Goal: Information Seeking & Learning: Learn about a topic

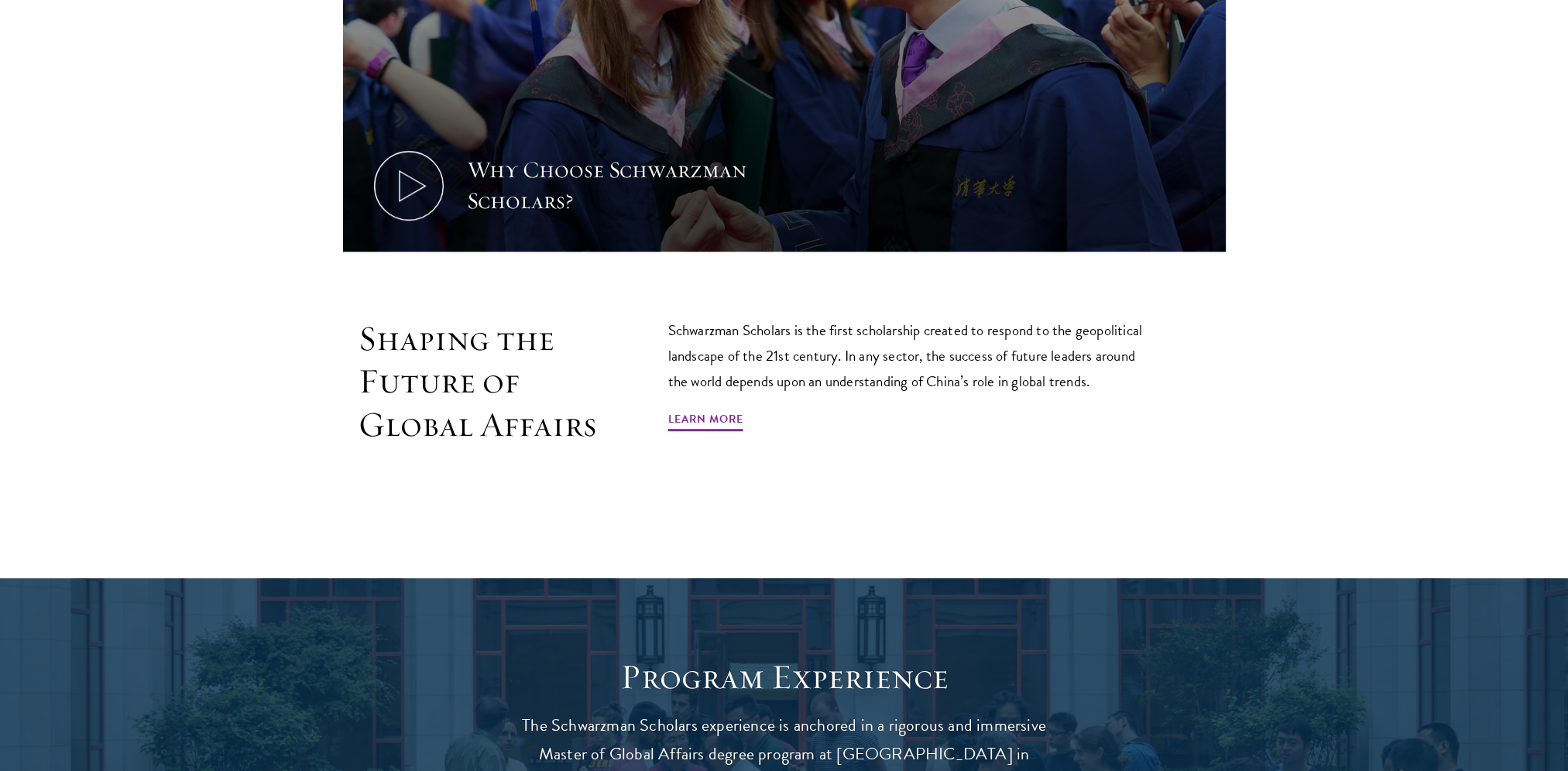
scroll to position [1084, 0]
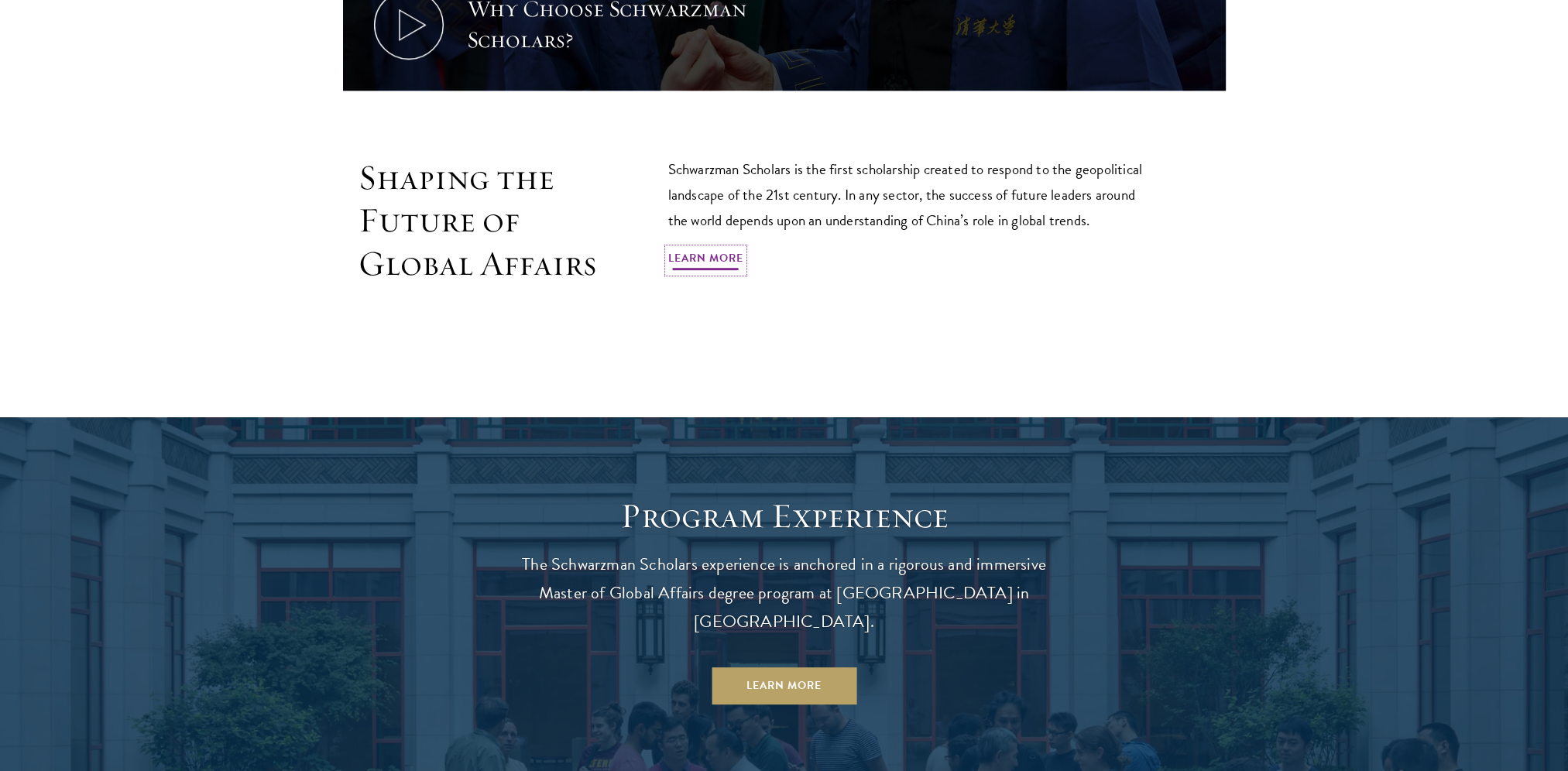
click at [703, 251] on link "Learn More" at bounding box center [706, 260] width 75 height 24
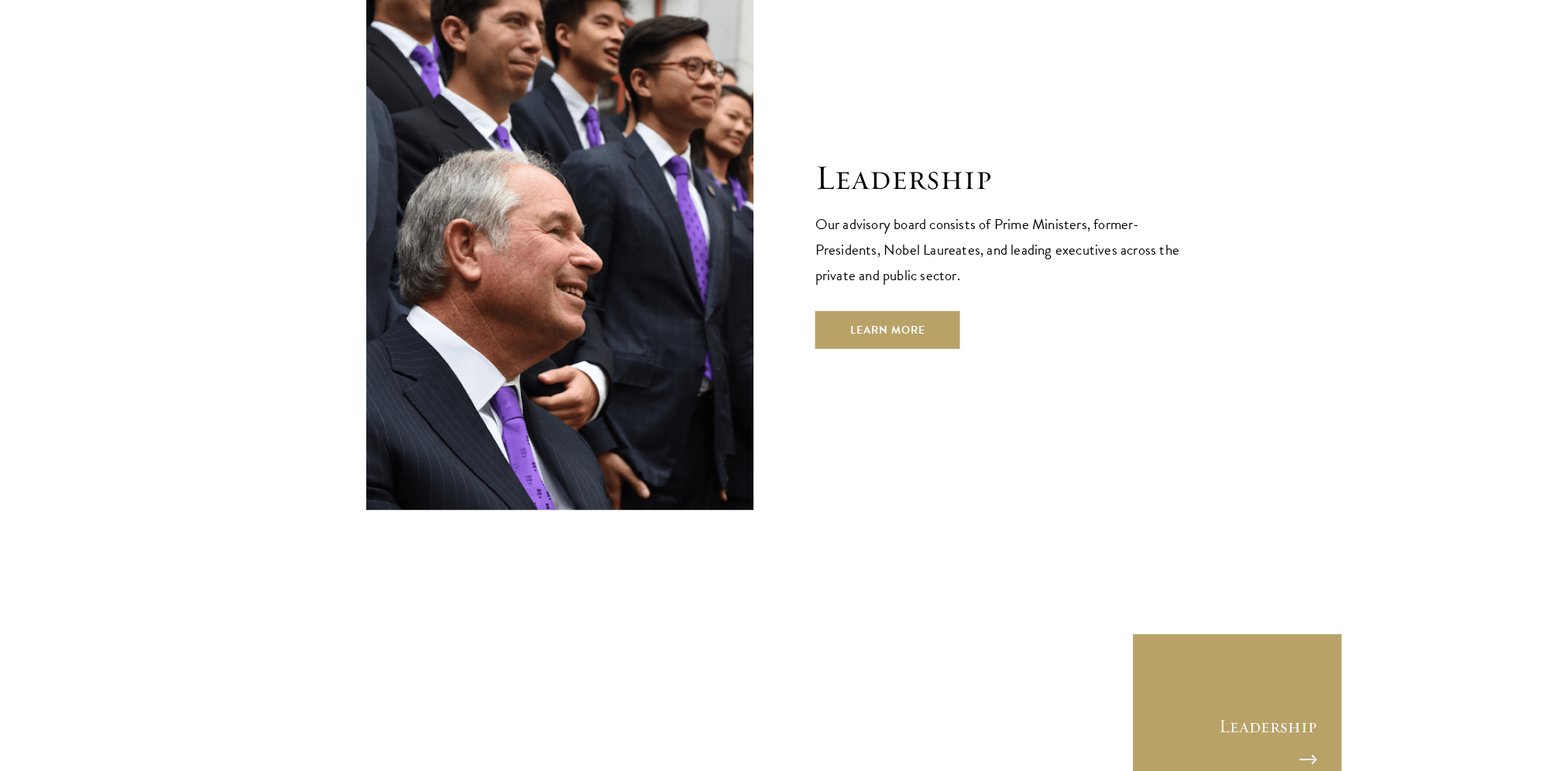
scroll to position [5499, 0]
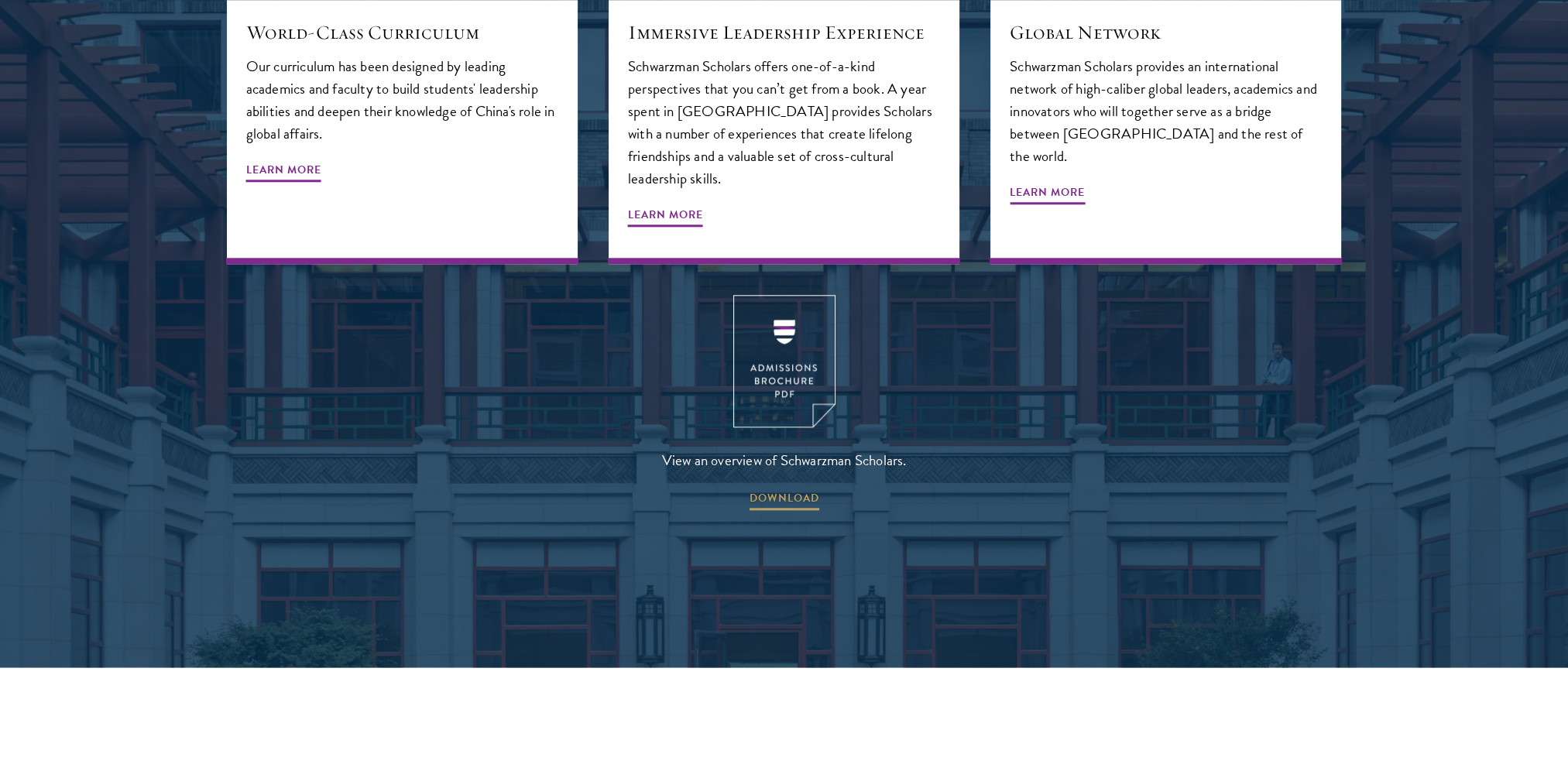
scroll to position [2401, 0]
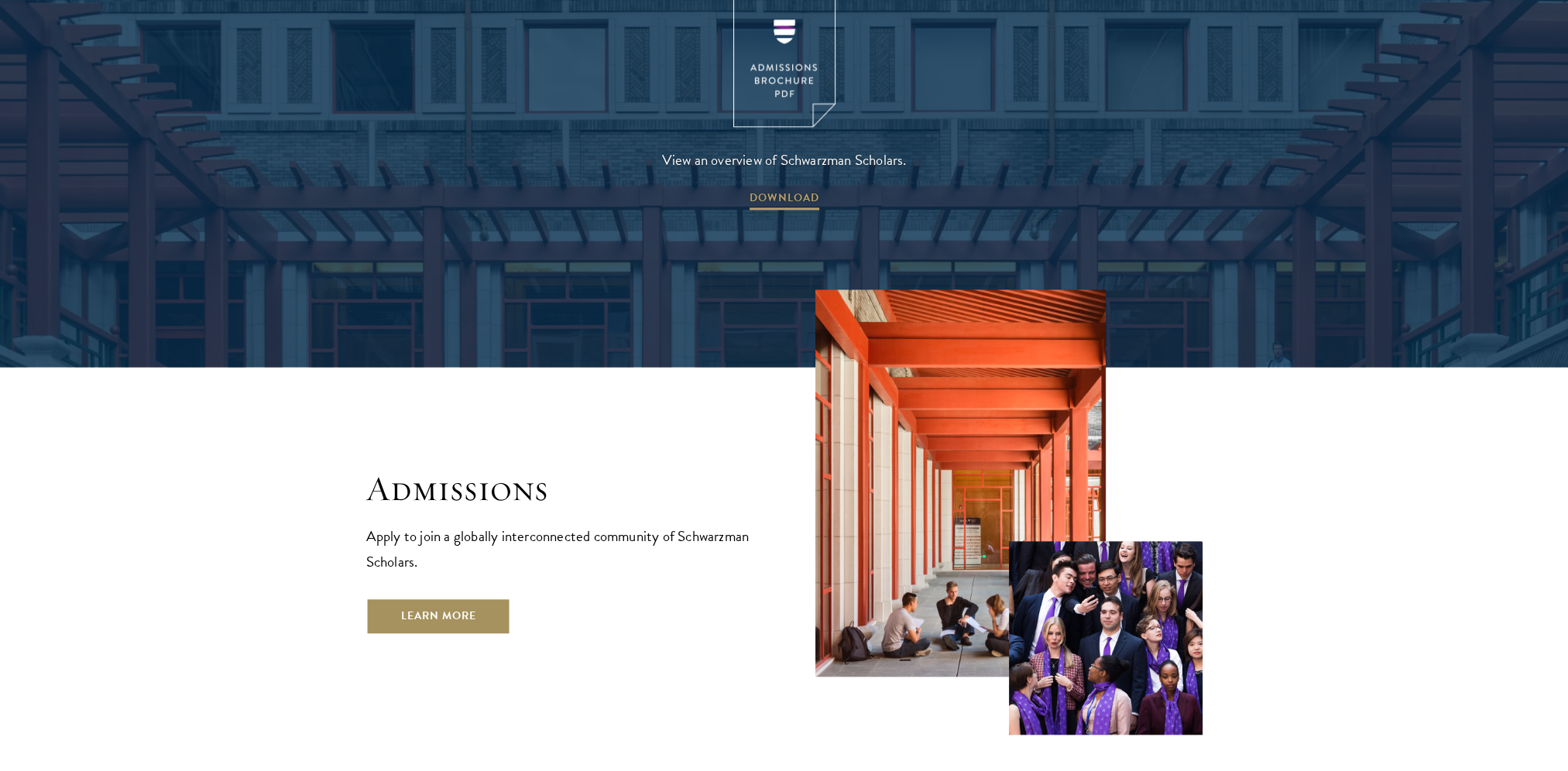
click at [421, 598] on link "Learn More" at bounding box center [438, 617] width 144 height 37
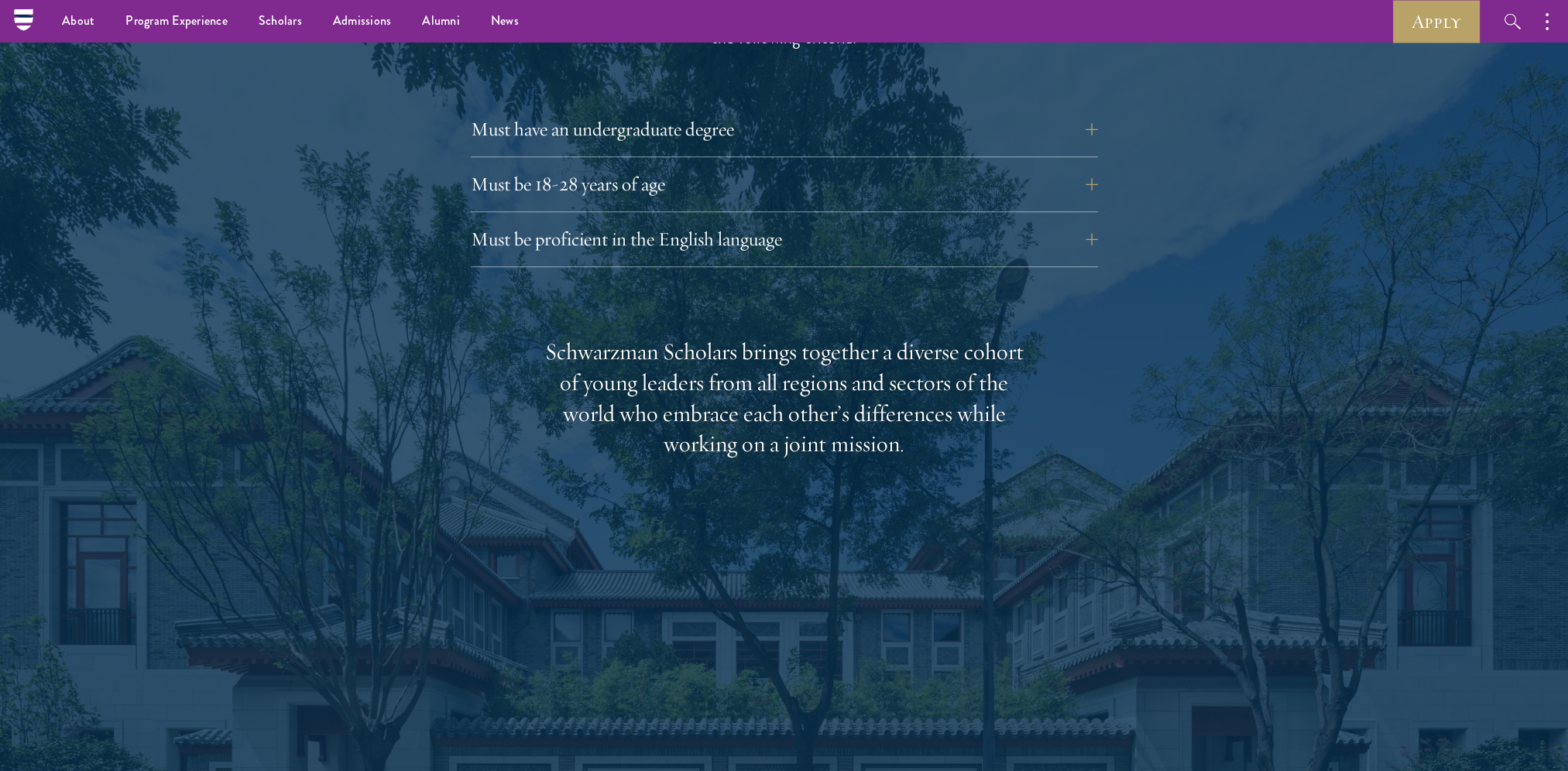
scroll to position [2169, 0]
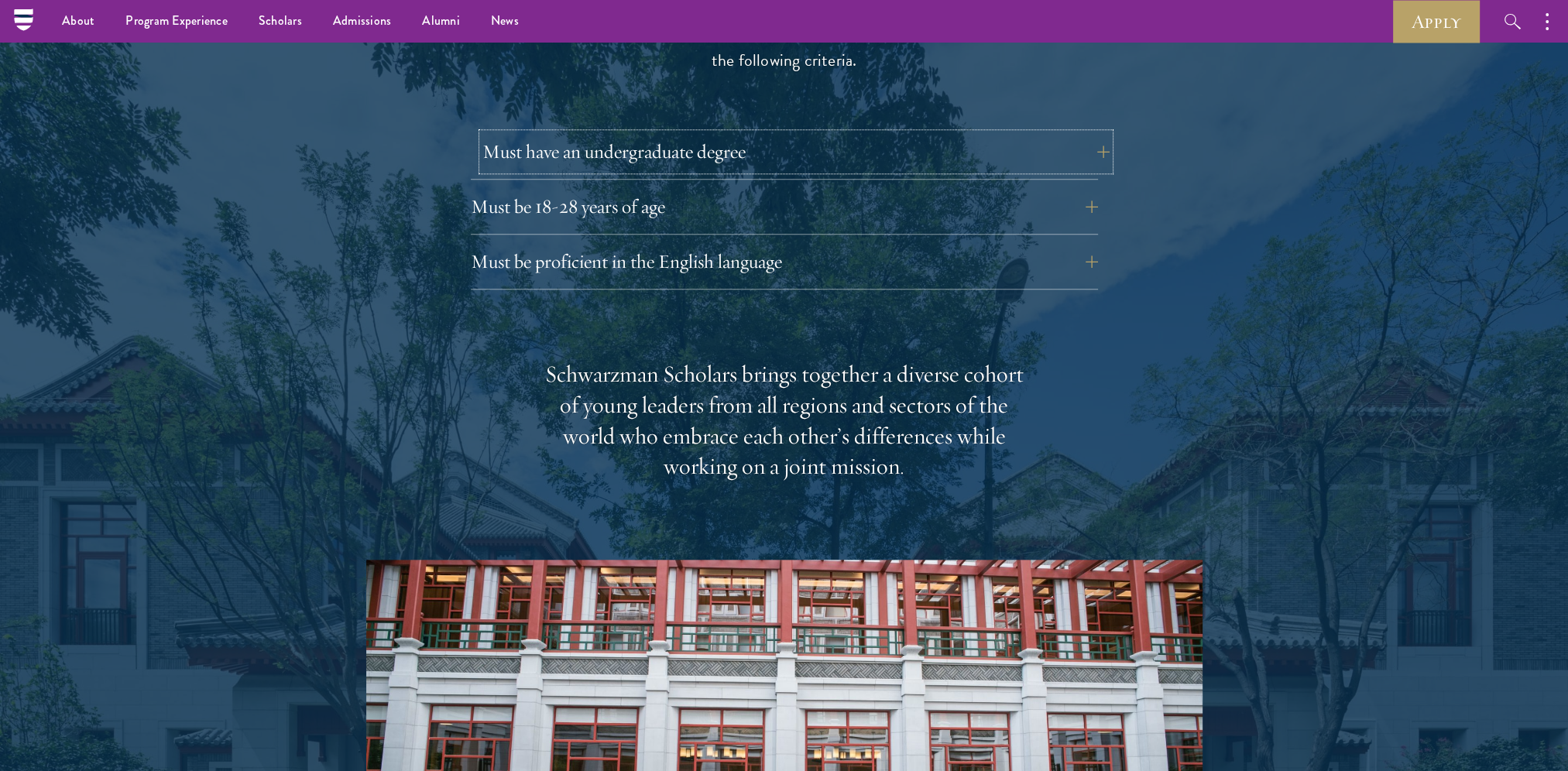
click at [904, 149] on button "Must have an undergraduate degree" at bounding box center [795, 152] width 627 height 37
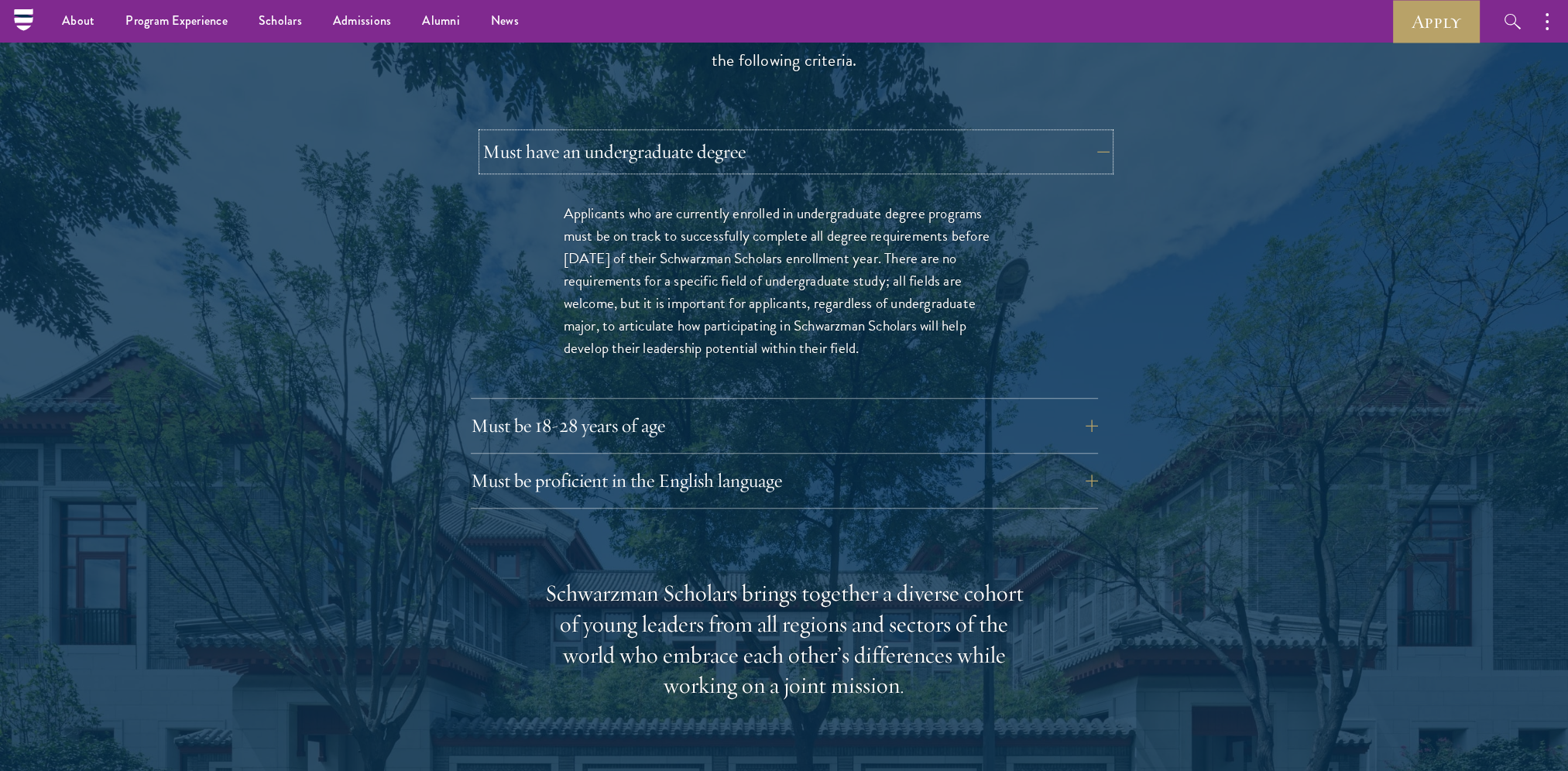
click at [904, 149] on button "Must have an undergraduate degree" at bounding box center [795, 152] width 627 height 37
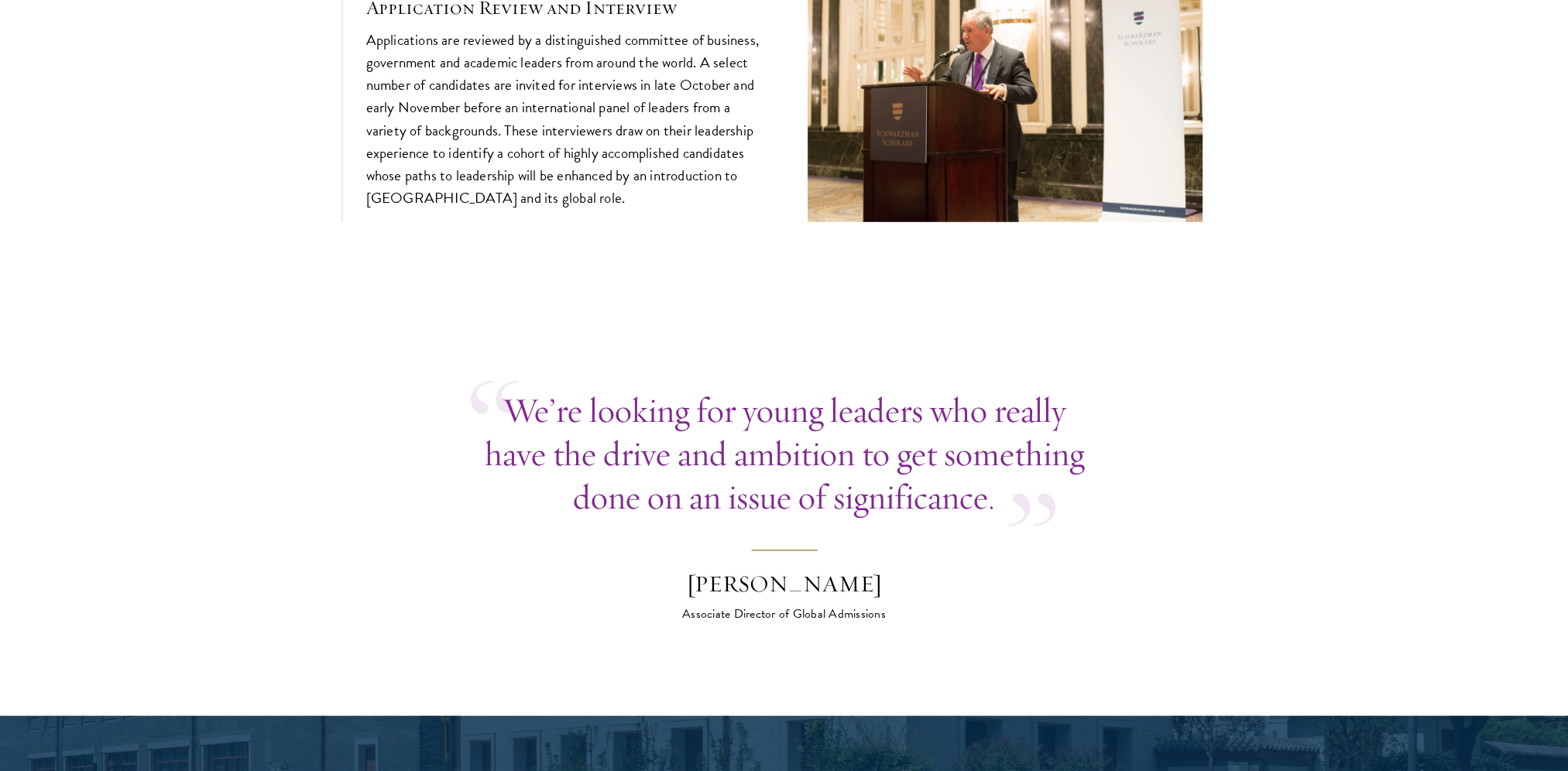
scroll to position [5730, 0]
